Goal: Information Seeking & Learning: Compare options

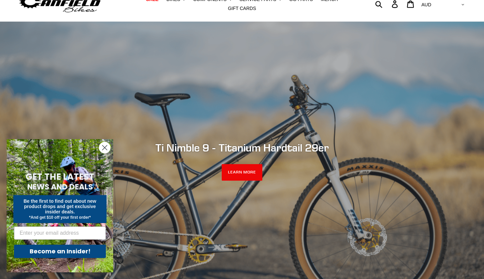
scroll to position [33, 0]
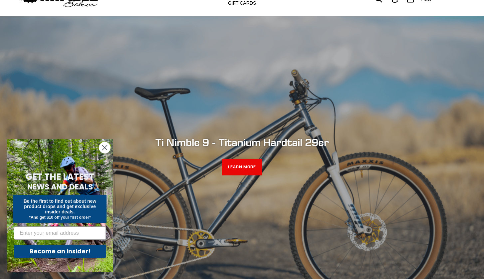
click at [107, 148] on circle "Close dialog" at bounding box center [104, 147] width 11 height 11
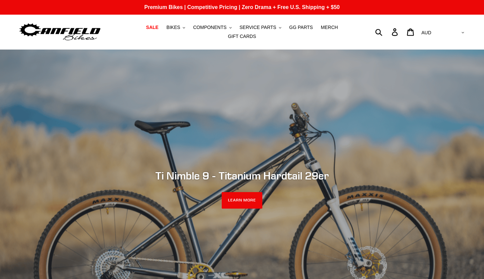
scroll to position [0, 0]
click at [180, 28] on span "BIKES" at bounding box center [173, 28] width 14 height 6
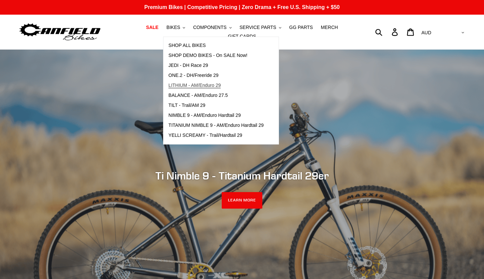
click at [191, 87] on span "LITHIUM - AM/Enduro 29" at bounding box center [194, 86] width 52 height 6
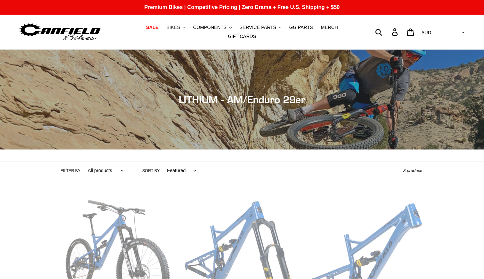
click at [179, 30] on span "BIKES" at bounding box center [173, 28] width 14 height 6
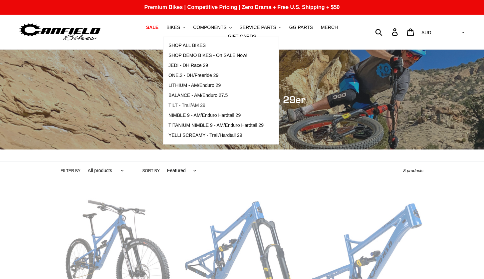
click at [186, 105] on span "TILT - Trail/AM 29" at bounding box center [186, 105] width 37 height 6
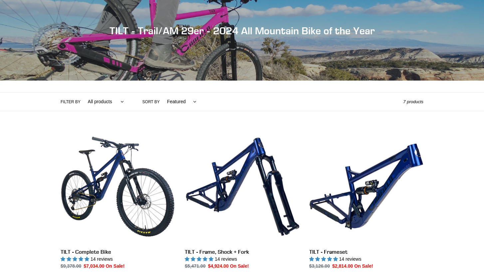
scroll to position [61, 0]
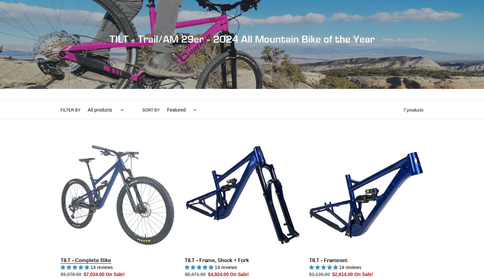
click at [151, 194] on link "TILT - Complete Bike" at bounding box center [118, 208] width 114 height 140
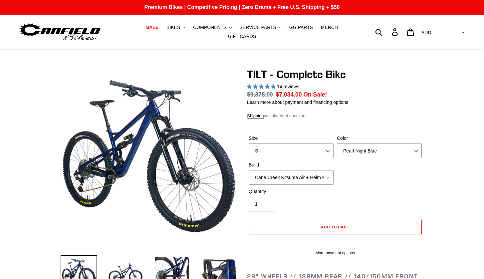
select select "highest-rating"
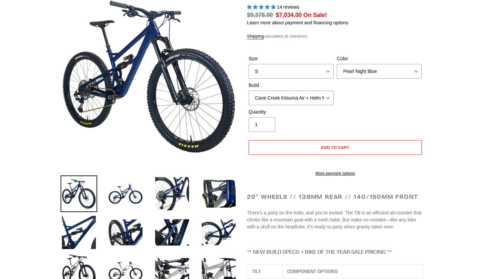
scroll to position [80, 0]
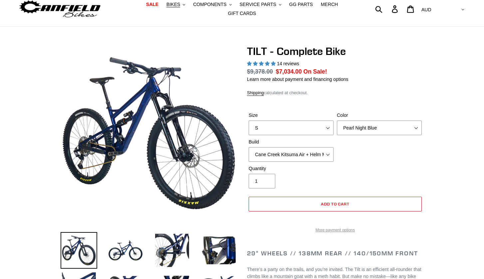
scroll to position [14, 0]
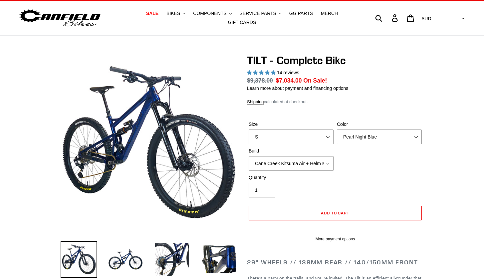
click at [86, 248] on img at bounding box center [79, 259] width 37 height 37
click at [119, 259] on img at bounding box center [125, 259] width 37 height 37
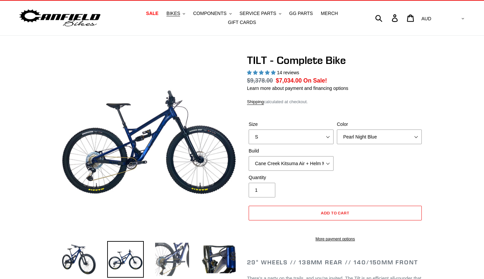
click at [160, 265] on img at bounding box center [172, 259] width 37 height 37
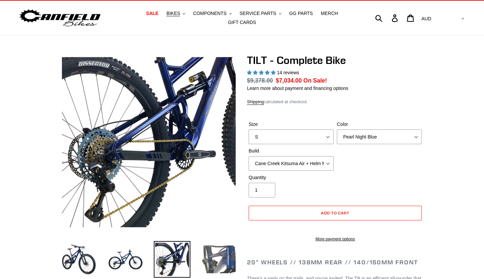
click at [207, 266] on img at bounding box center [218, 259] width 37 height 37
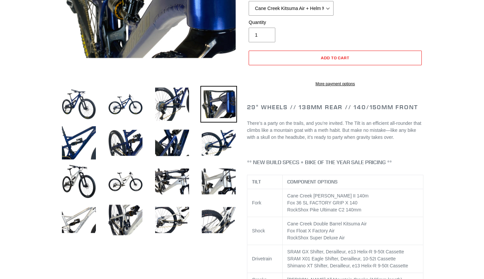
scroll to position [175, 0]
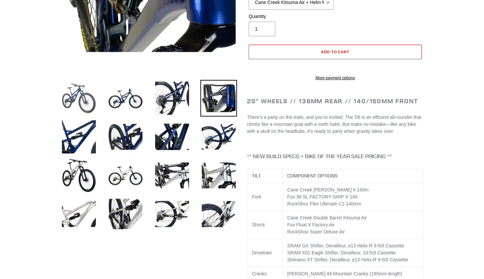
click at [79, 87] on img at bounding box center [79, 98] width 37 height 37
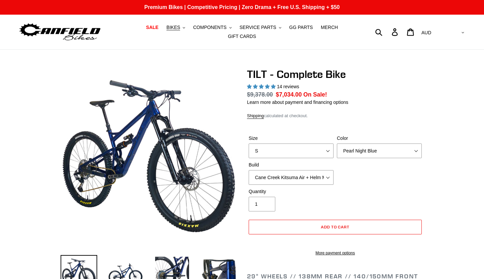
scroll to position [0, 0]
click at [180, 27] on span "BIKES" at bounding box center [173, 28] width 14 height 6
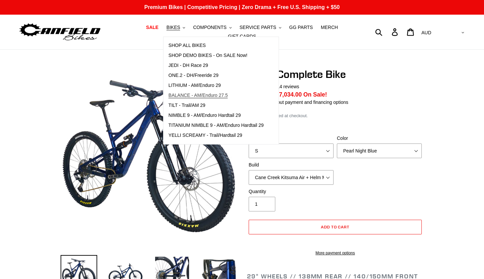
click at [198, 96] on span "BALANCE - AM/Enduro 27.5" at bounding box center [197, 96] width 59 height 6
click at [193, 105] on span "TILT - Trail/AM 29" at bounding box center [186, 105] width 37 height 6
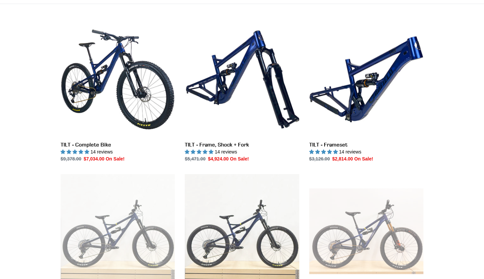
scroll to position [180, 0]
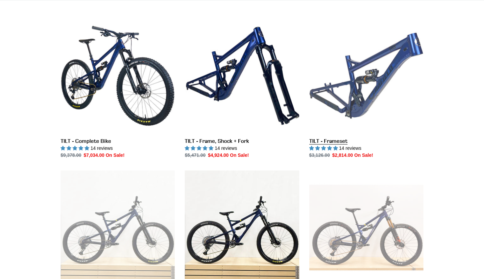
click at [359, 99] on link "TILT - Frameset" at bounding box center [366, 89] width 114 height 140
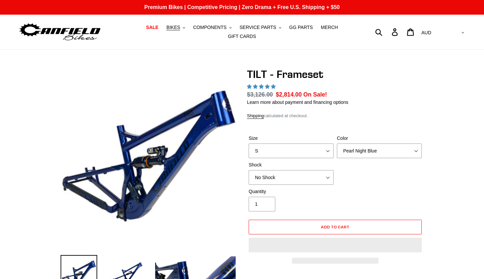
select select "highest-rating"
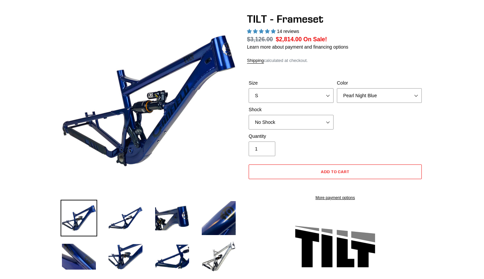
scroll to position [58, 0]
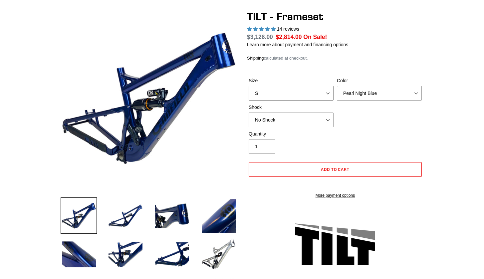
select select "M"
select select "Fox FLOAT X"
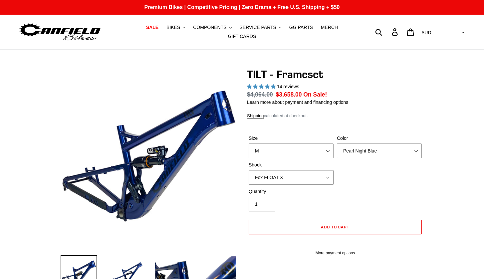
scroll to position [0, 0]
